Goal: Information Seeking & Learning: Learn about a topic

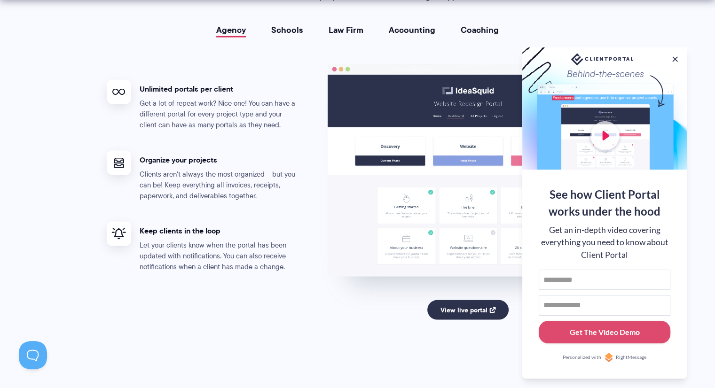
scroll to position [1787, 0]
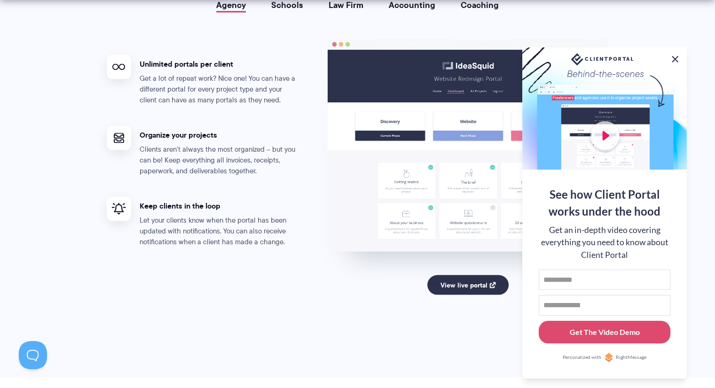
click at [672, 58] on button at bounding box center [675, 59] width 11 height 11
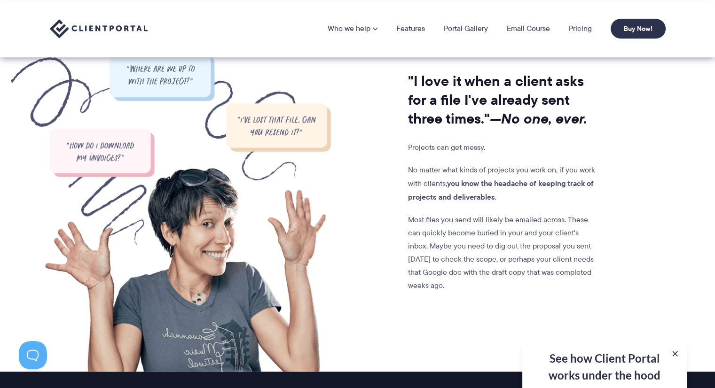
scroll to position [0, 0]
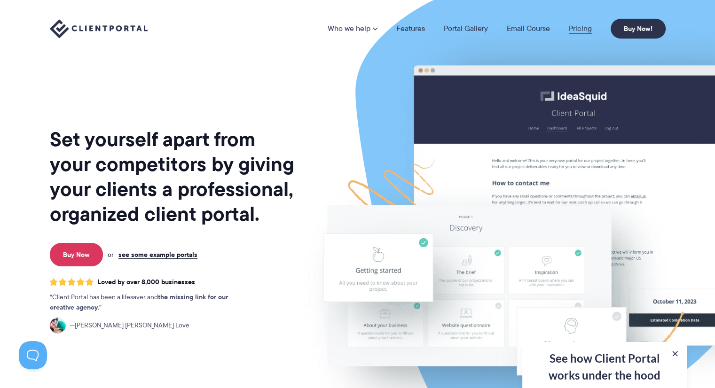
click at [578, 29] on link "Pricing" at bounding box center [580, 29] width 23 height 8
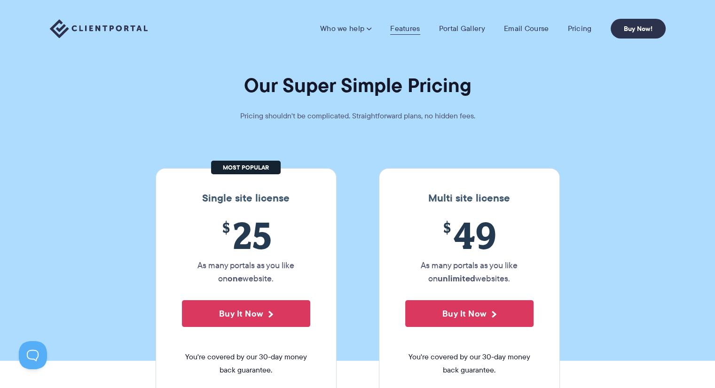
click at [414, 32] on link "Features" at bounding box center [405, 28] width 30 height 9
